Goal: Transaction & Acquisition: Purchase product/service

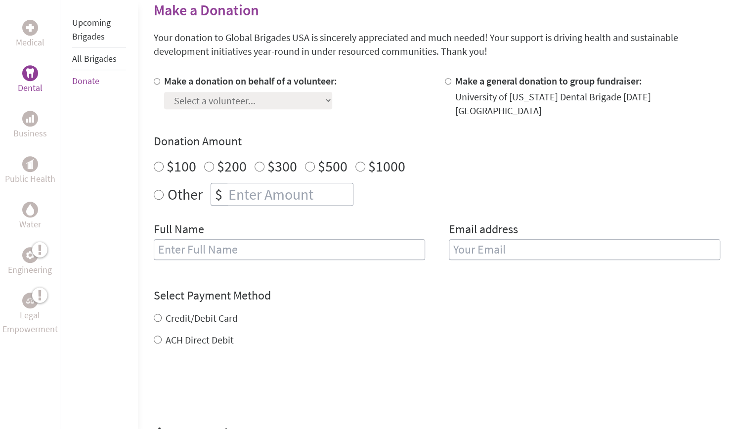
scroll to position [246, 0]
click at [259, 90] on div "Select a volunteer... [PERSON_NAME] [PERSON_NAME] [PERSON_NAME] [PERSON_NAME] […" at bounding box center [250, 98] width 173 height 21
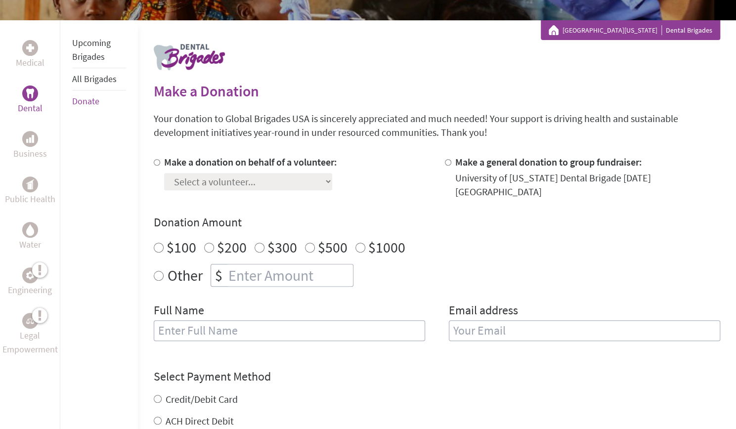
click at [157, 163] on input "Make a donation on behalf of a volunteer:" at bounding box center [157, 162] width 6 height 6
radio input "true"
click at [223, 181] on select "Select a volunteer... [PERSON_NAME] [PERSON_NAME] [PERSON_NAME] [PERSON_NAME] […" at bounding box center [248, 181] width 168 height 17
select select "C376CFA3-9563-11F0-9E6E-42010A400005"
click at [164, 173] on select "Select a volunteer... [PERSON_NAME] [PERSON_NAME] [PERSON_NAME] [PERSON_NAME] […" at bounding box center [248, 181] width 168 height 17
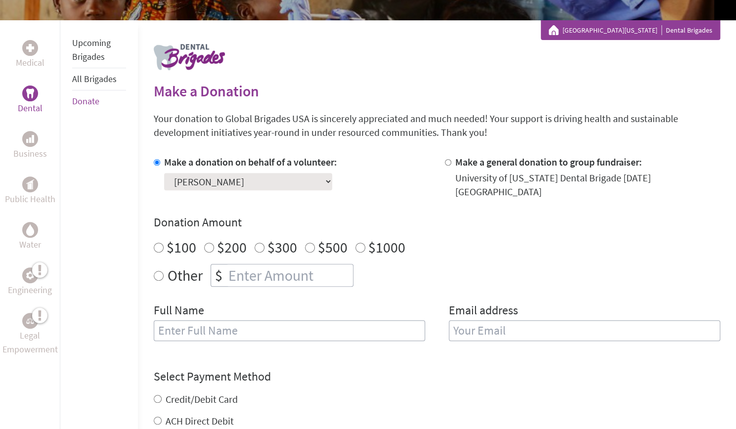
click at [344, 215] on h4 "Donation Amount" at bounding box center [437, 223] width 567 height 16
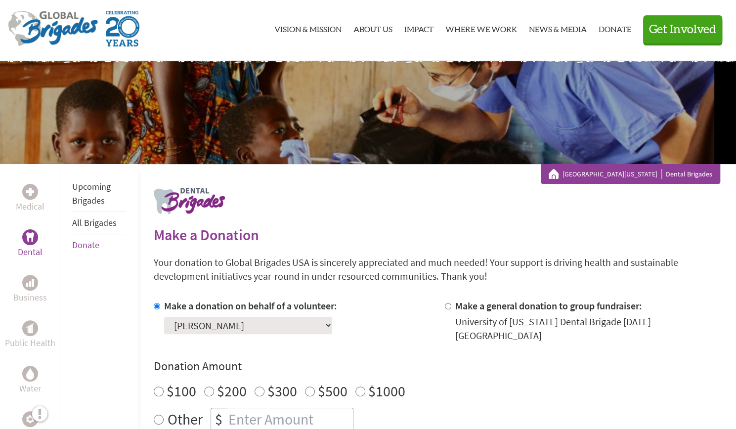
scroll to position [0, 0]
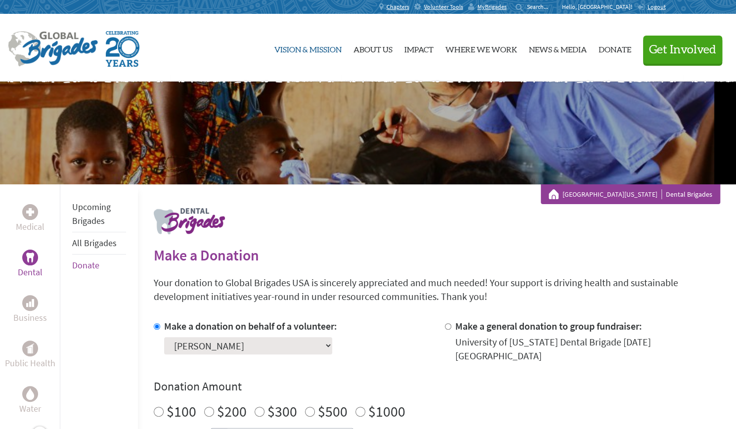
click at [288, 51] on link "Vision & Mission" at bounding box center [307, 47] width 67 height 51
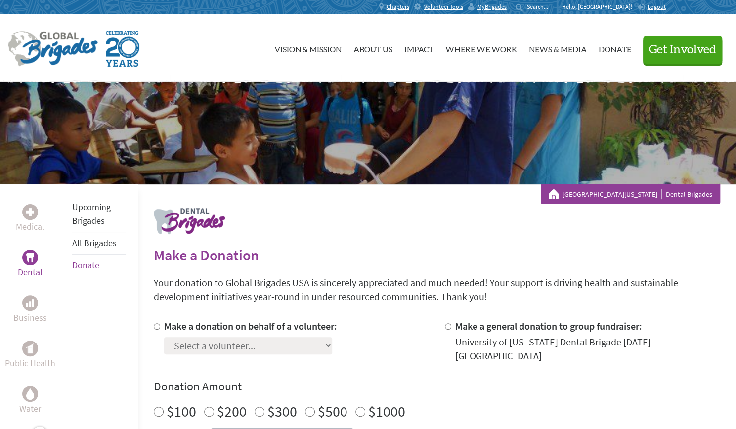
scroll to position [147, 0]
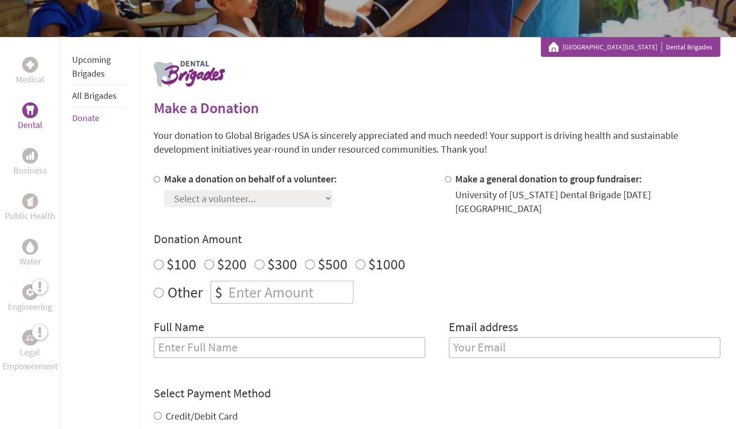
click at [158, 178] on input "Make a donation on behalf of a volunteer:" at bounding box center [157, 179] width 6 height 6
radio input "true"
click at [226, 201] on select "Select a volunteer... aashika balaji Alex Bui Alexandria Ellington Aneka Velthu…" at bounding box center [248, 198] width 168 height 17
select select "C376CFA3-9563-11F0-9E6E-42010A400005"
click at [164, 190] on select "Select a volunteer... aashika balaji Alex Bui Alexandria Ellington Aneka Velthu…" at bounding box center [248, 198] width 168 height 17
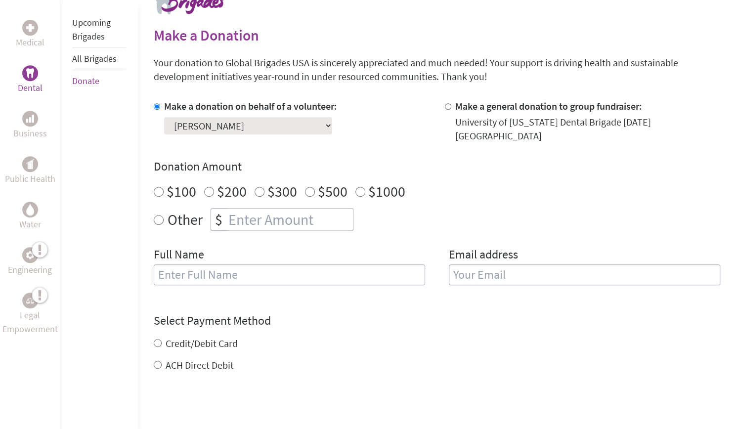
scroll to position [221, 0]
radio input "true"
click at [253, 208] on input "number" at bounding box center [289, 219] width 127 height 22
type input "250"
click at [472, 208] on div "Other $ 250" at bounding box center [437, 219] width 567 height 23
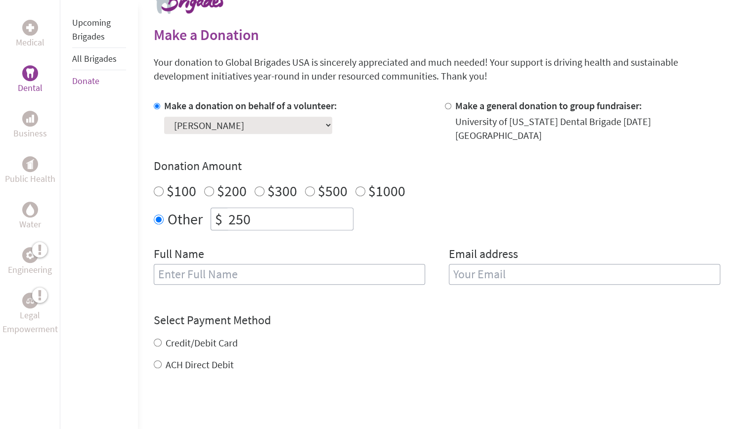
scroll to position [262, 0]
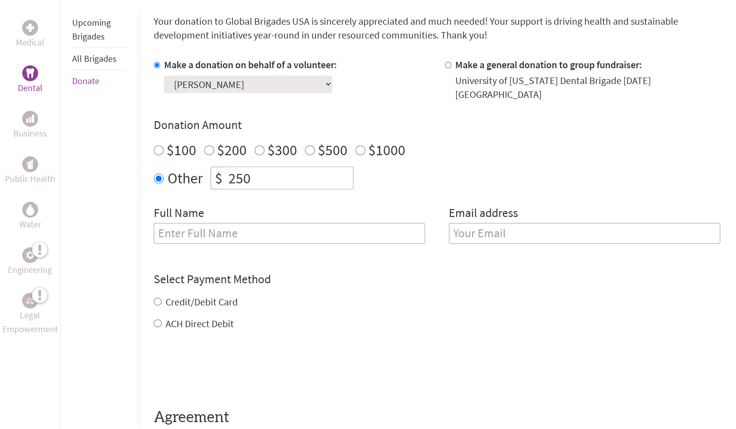
click at [191, 223] on input "text" at bounding box center [289, 233] width 271 height 21
type input "[PERSON_NAME]"
click at [464, 231] on input "email" at bounding box center [584, 233] width 271 height 21
type input "bmoore12@terpmail.umd.edu"
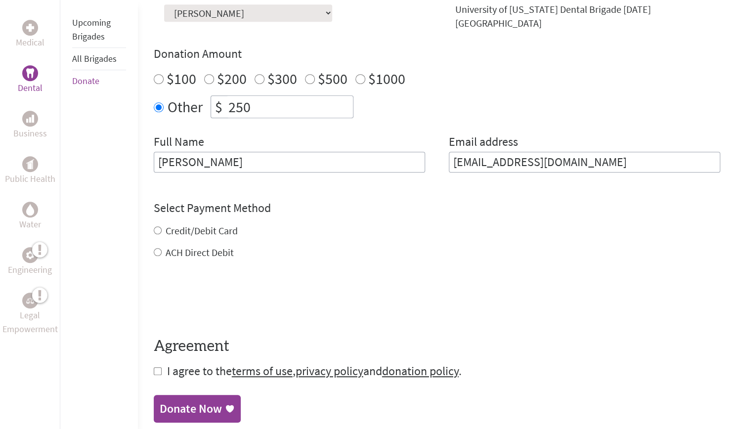
scroll to position [334, 0]
click at [156, 223] on div "Credit/Debit Card ACH Direct Debit" at bounding box center [437, 241] width 567 height 36
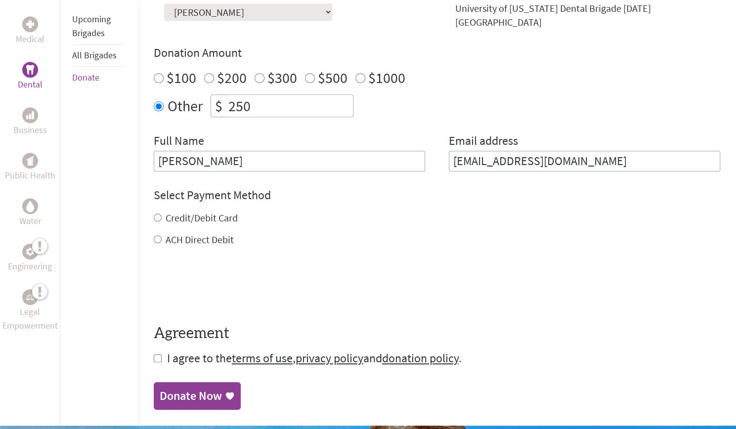
scroll to position [366, 0]
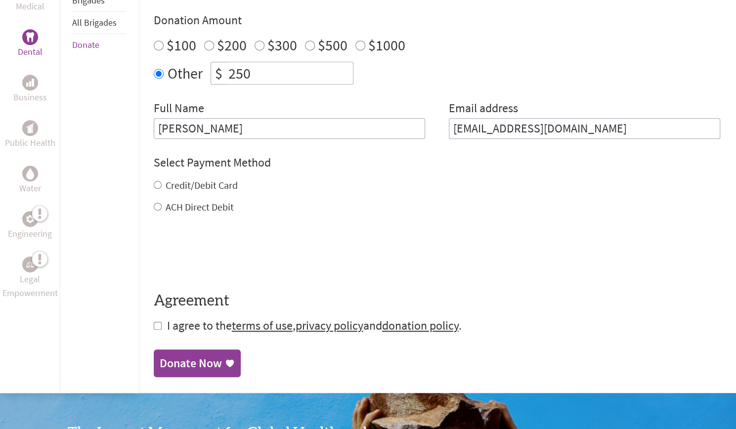
click at [155, 181] on input "Credit/Debit Card" at bounding box center [158, 185] width 8 height 8
radio input "true"
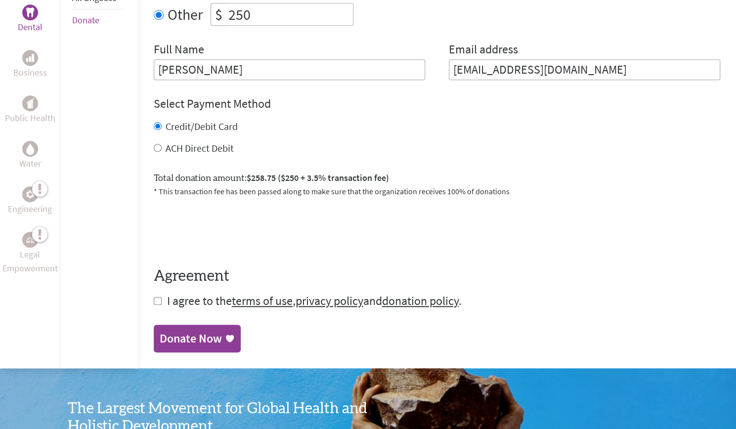
scroll to position [426, 0]
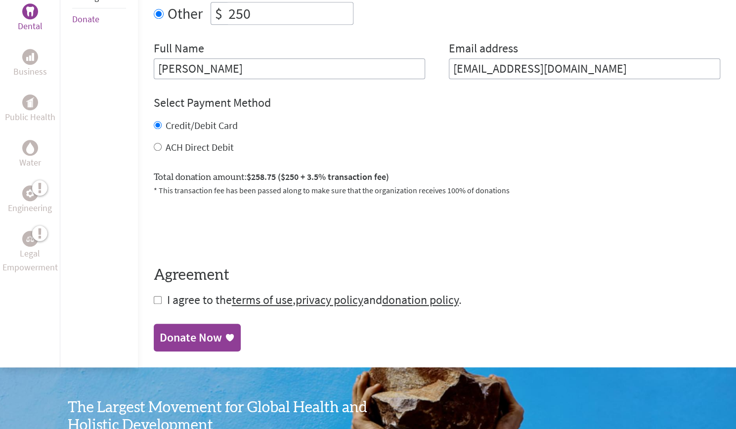
click at [162, 290] on form "Make a donation on behalf of a volunteer: Select a volunteer... aashika balaji …" at bounding box center [437, 100] width 567 height 415
click at [158, 296] on input "checkbox" at bounding box center [158, 300] width 8 height 8
checkbox input "true"
click at [208, 331] on div "Donate Now" at bounding box center [191, 339] width 62 height 16
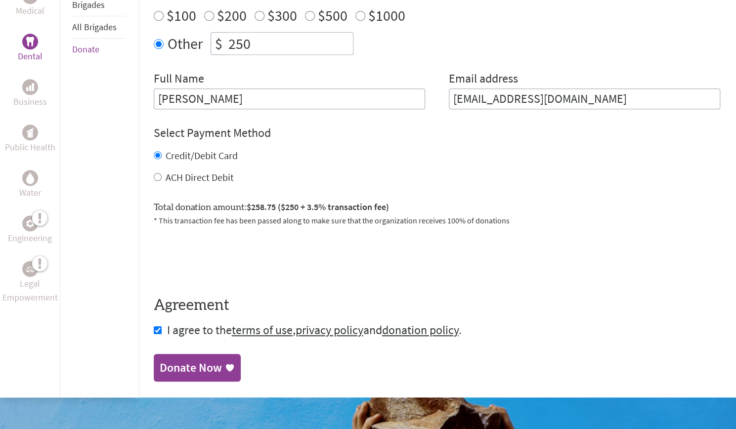
scroll to position [399, 0]
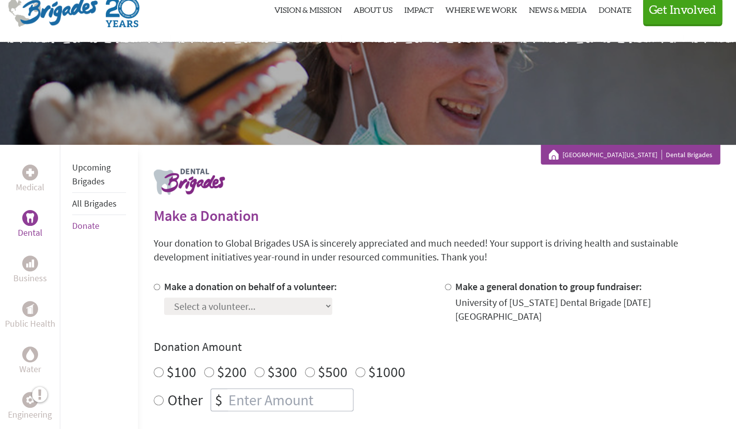
scroll to position [68, 0]
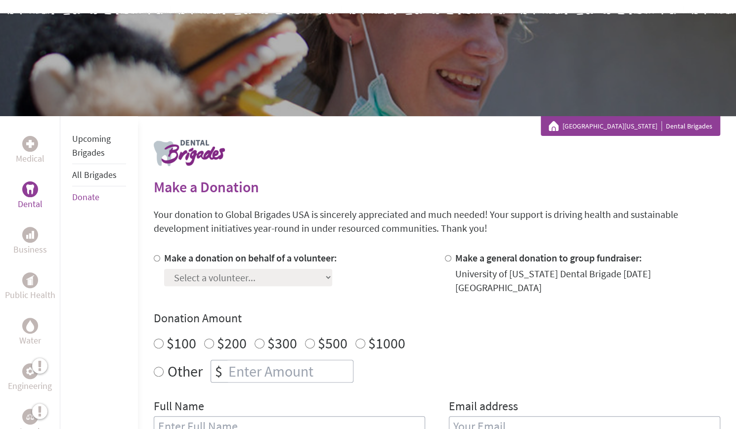
click at [92, 173] on link "All Brigades" at bounding box center [94, 174] width 44 height 11
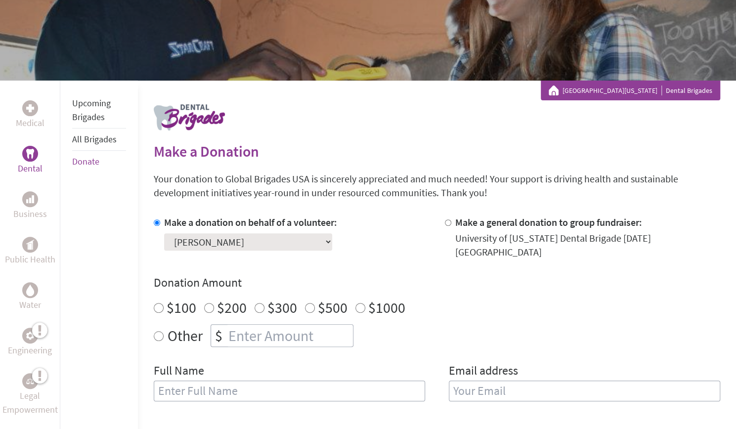
scroll to position [104, 0]
